Goal: Task Accomplishment & Management: Manage account settings

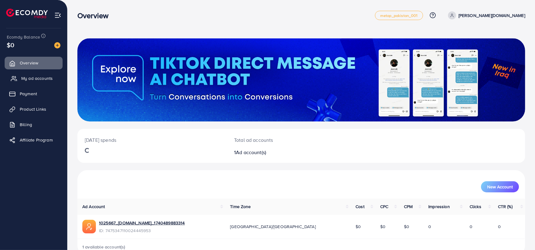
click at [33, 78] on span "My ad accounts" at bounding box center [36, 78] width 31 height 6
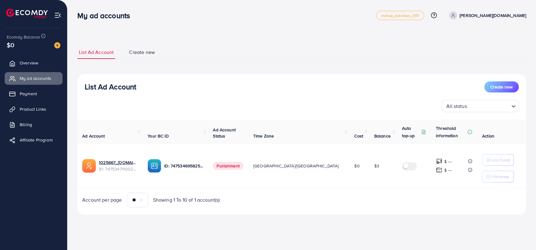
click at [457, 15] on span at bounding box center [453, 15] width 8 height 8
click at [484, 48] on span "Log out" at bounding box center [489, 50] width 17 height 7
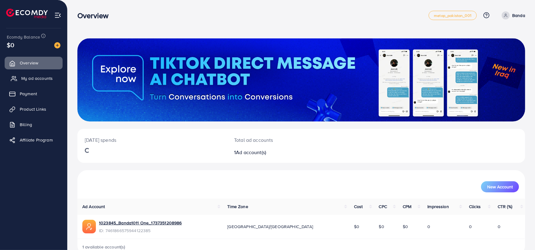
click at [50, 81] on span "My ad accounts" at bounding box center [36, 78] width 31 height 6
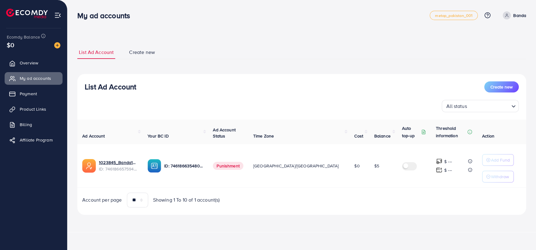
click at [517, 11] on ul "metap_pakistan_001 Help Center Contact Support Plans and Pricing Term and polic…" at bounding box center [478, 15] width 96 height 9
click at [16, 96] on icon at bounding box center [14, 94] width 6 height 6
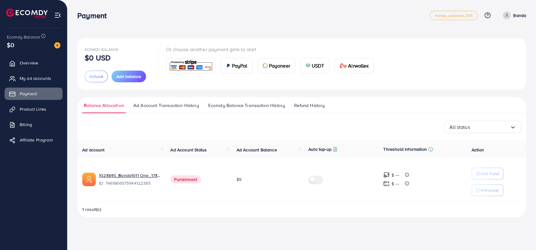
click at [245, 108] on span "Ecomdy Balance Transaction History" at bounding box center [246, 105] width 77 height 7
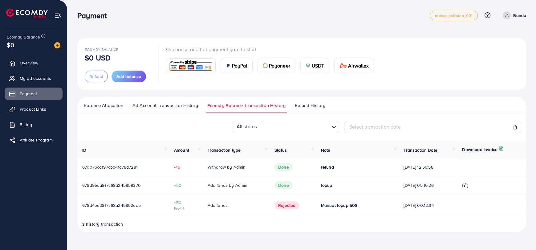
click at [506, 14] on icon at bounding box center [507, 15] width 4 height 4
click at [492, 47] on span "Log out" at bounding box center [489, 50] width 17 height 7
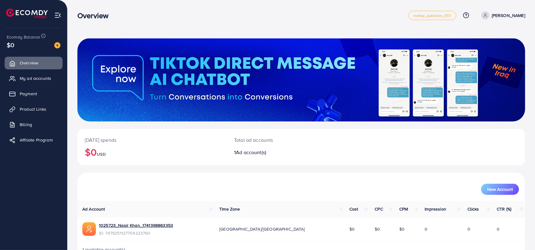
click at [40, 79] on span "My ad accounts" at bounding box center [35, 78] width 31 height 6
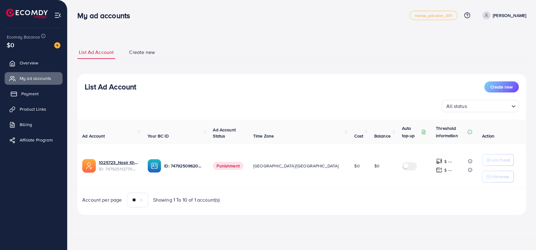
click at [33, 99] on link "Payment" at bounding box center [34, 94] width 58 height 12
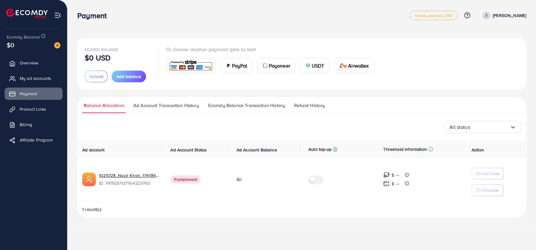
click at [515, 15] on p "[PERSON_NAME]" at bounding box center [509, 15] width 33 height 7
click at [246, 110] on link "Ecomdy Balance Transaction History" at bounding box center [247, 107] width 80 height 11
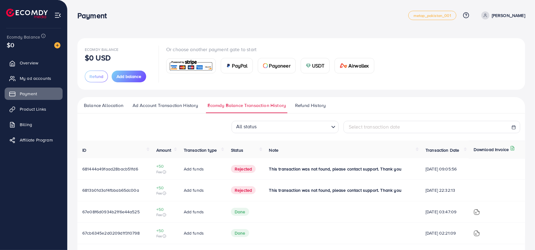
click at [502, 12] on link "[PERSON_NAME]" at bounding box center [502, 15] width 46 height 8
click at [491, 51] on span "Log out" at bounding box center [488, 50] width 17 height 7
